Goal: Task Accomplishment & Management: Use online tool/utility

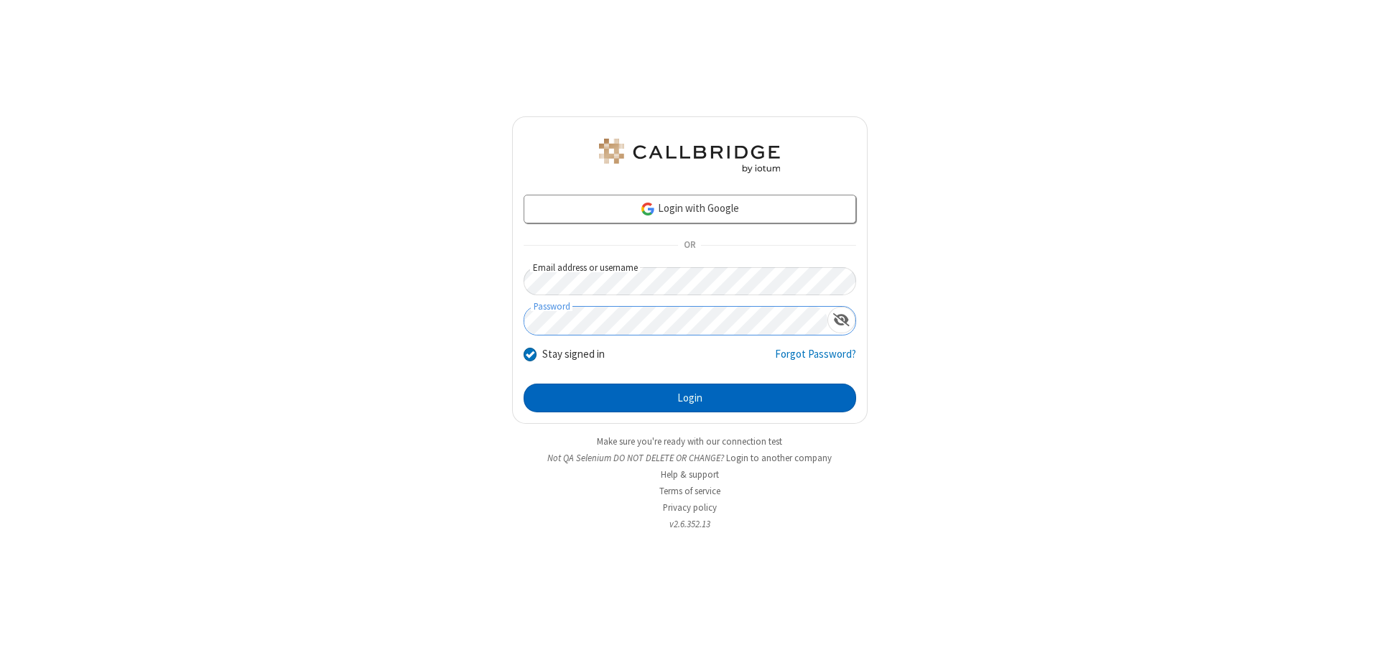
click at [690, 398] on button "Login" at bounding box center [690, 398] width 333 height 29
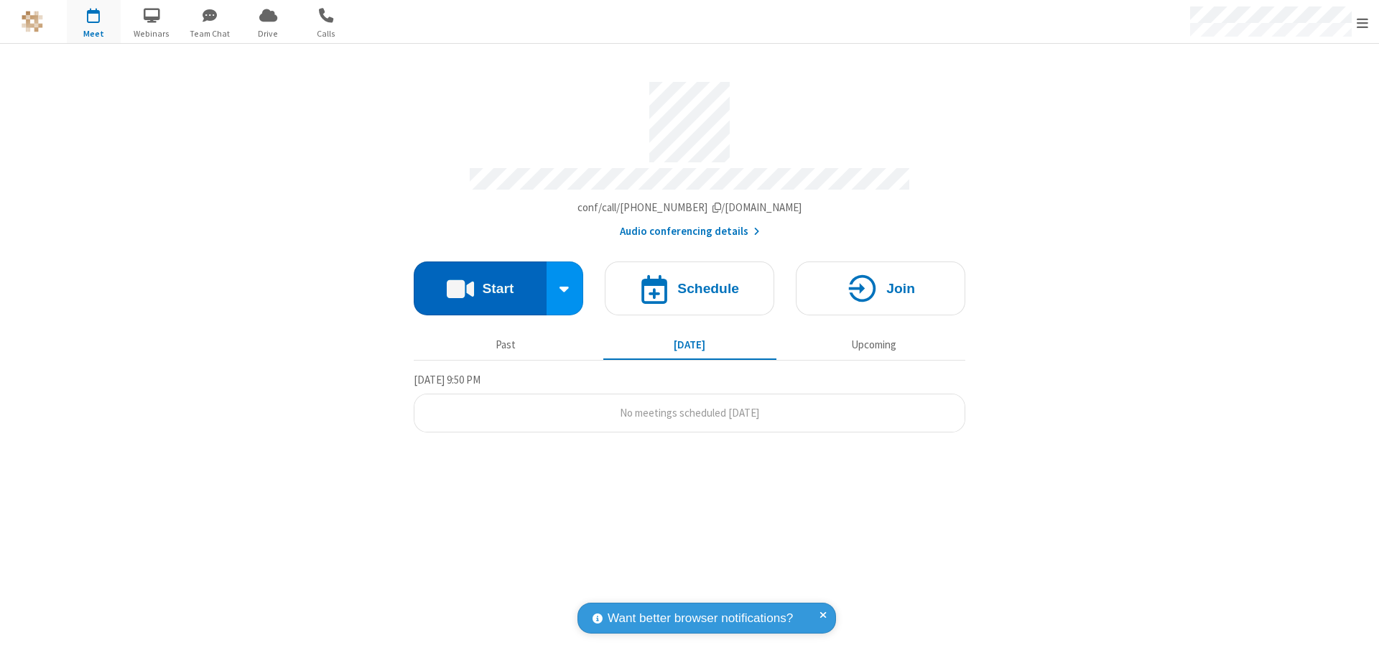
click at [480, 282] on button "Start" at bounding box center [480, 288] width 133 height 54
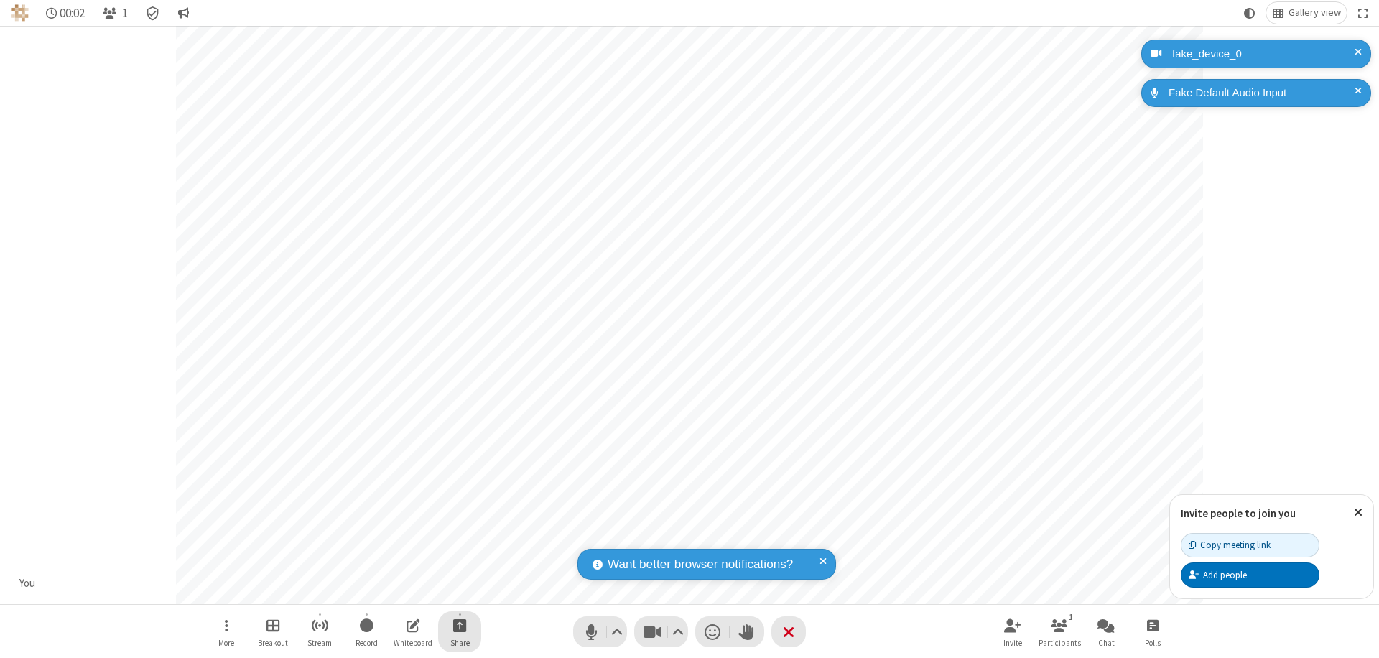
click at [460, 625] on span "Start sharing" at bounding box center [460, 625] width 14 height 18
click at [402, 590] on span "Share my screen" at bounding box center [402, 591] width 17 height 12
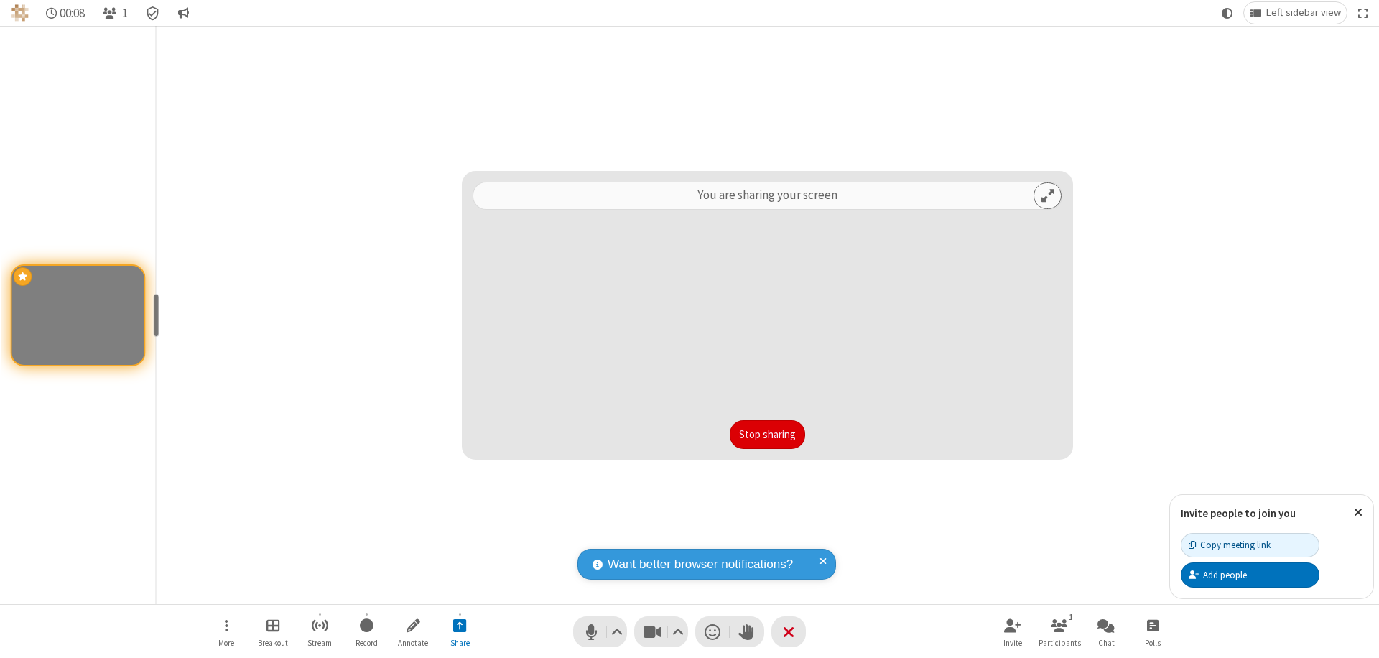
click at [767, 435] on button "Stop sharing" at bounding box center [767, 434] width 75 height 29
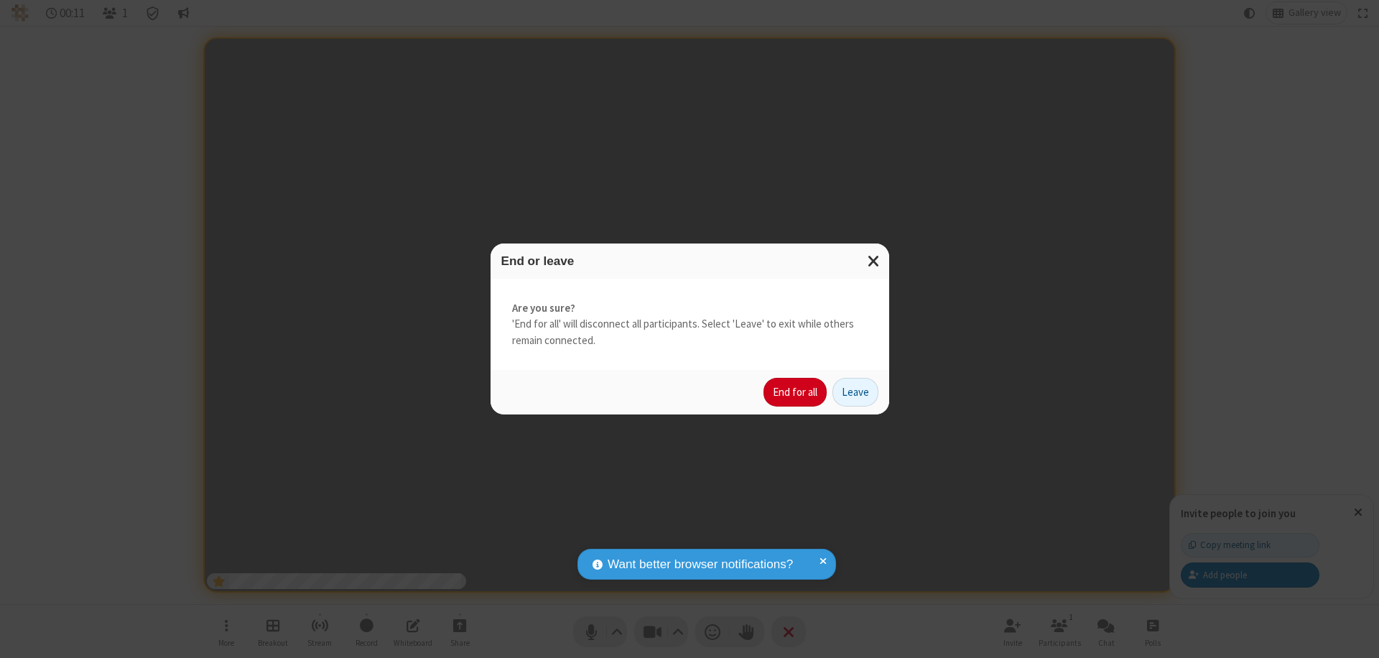
click at [796, 392] on button "End for all" at bounding box center [795, 392] width 63 height 29
